Goal: Check status: Check status

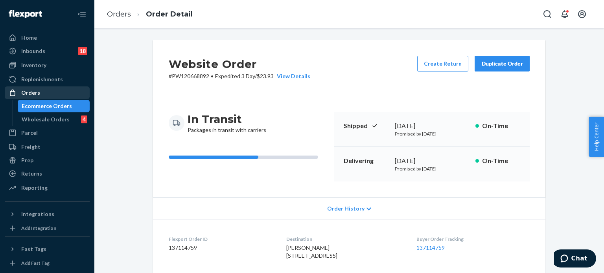
scroll to position [304, 0]
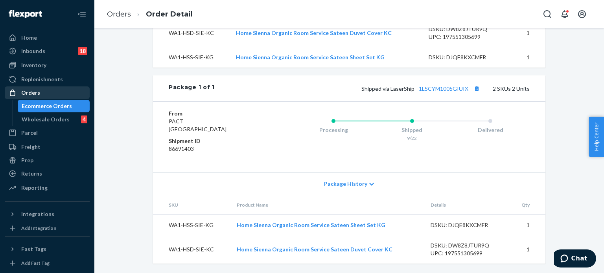
click at [33, 91] on div "Orders" at bounding box center [30, 93] width 19 height 8
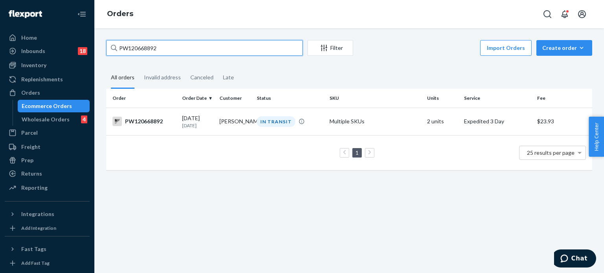
click at [135, 49] on input "PW120668892" at bounding box center [204, 48] width 197 height 16
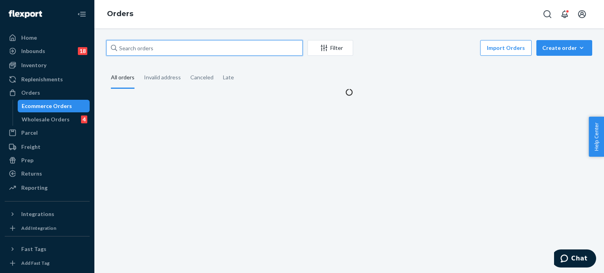
paste input "PW120640909"
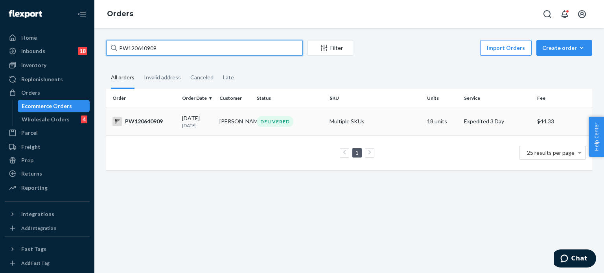
type input "PW120640909"
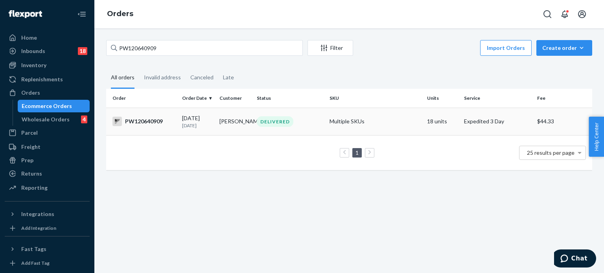
click at [162, 120] on div "PW120640909" at bounding box center [144, 121] width 63 height 9
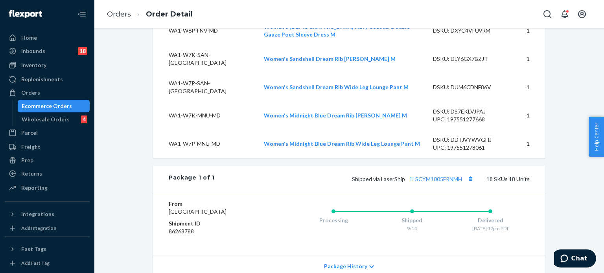
scroll to position [652, 0]
